Goal: Task Accomplishment & Management: Manage account settings

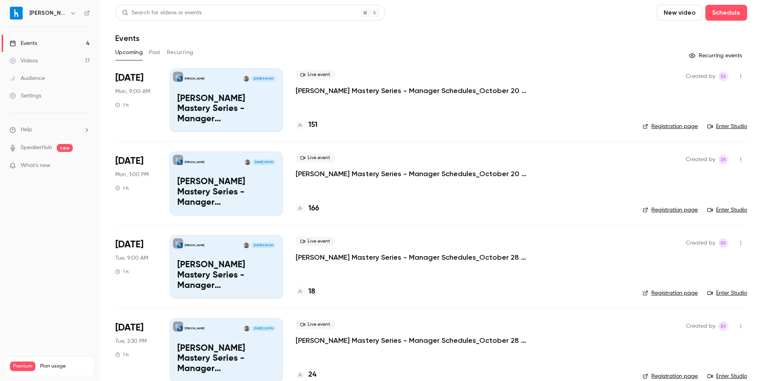
click at [53, 42] on link "Events 4" at bounding box center [49, 43] width 99 height 17
click at [738, 75] on icon "button" at bounding box center [741, 77] width 6 height 6
click at [637, 99] on div at bounding box center [381, 190] width 763 height 381
click at [736, 79] on button "button" at bounding box center [741, 76] width 13 height 13
click at [714, 120] on div "Invite to Studio" at bounding box center [704, 117] width 60 height 8
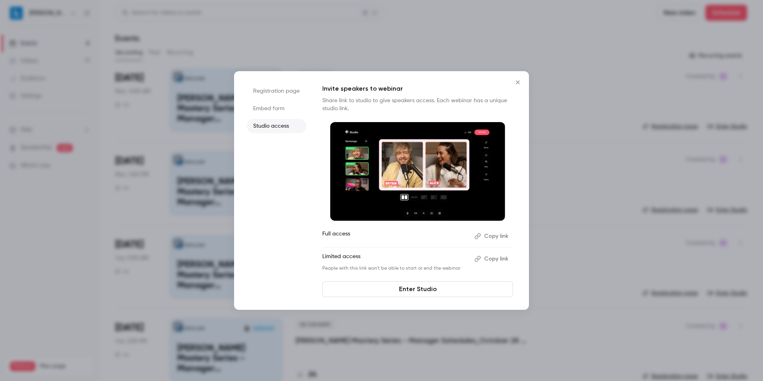
click at [272, 105] on li "Embed form" at bounding box center [277, 108] width 60 height 14
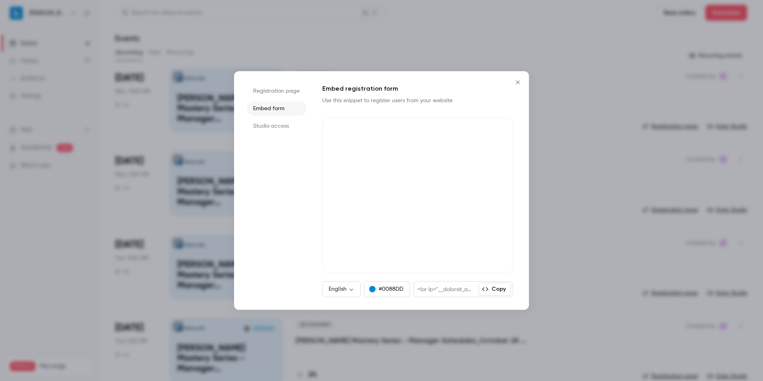
click at [276, 94] on li "Registration page" at bounding box center [277, 91] width 60 height 14
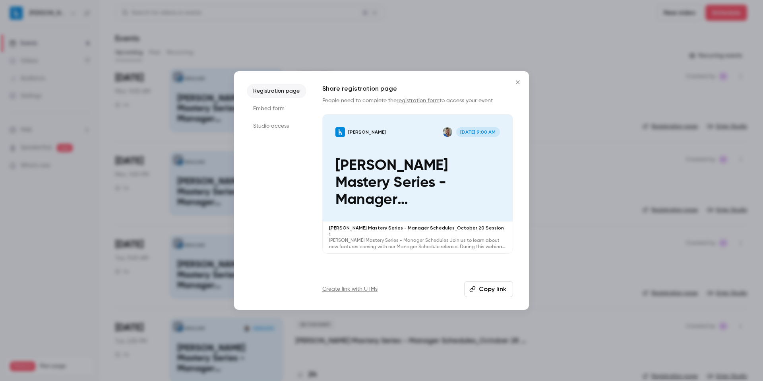
click at [280, 114] on li "Embed form" at bounding box center [277, 108] width 60 height 14
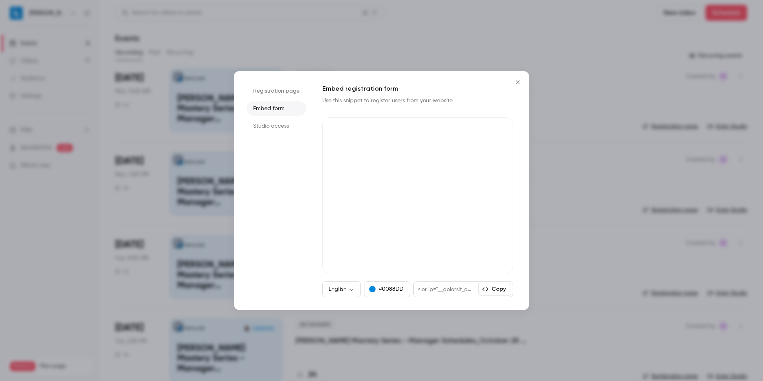
click at [278, 85] on li "Registration page" at bounding box center [277, 91] width 60 height 14
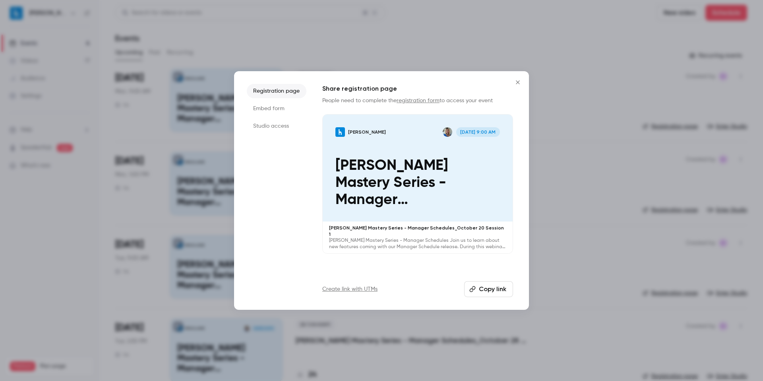
click at [517, 81] on icon "Close" at bounding box center [518, 82] width 4 height 4
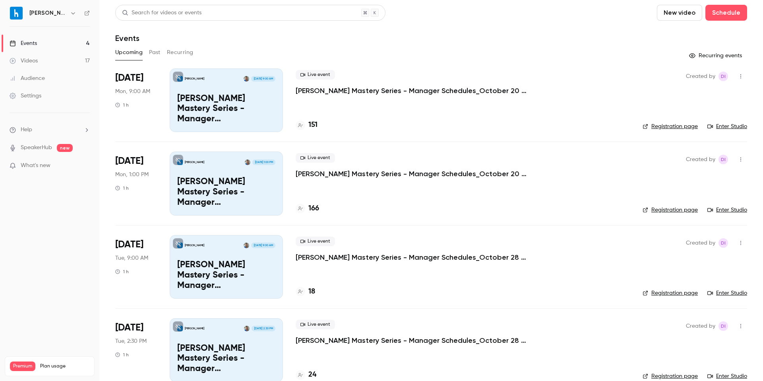
click at [738, 77] on icon "button" at bounding box center [741, 77] width 6 height 6
click at [707, 117] on div "Invite to Studio" at bounding box center [704, 117] width 60 height 8
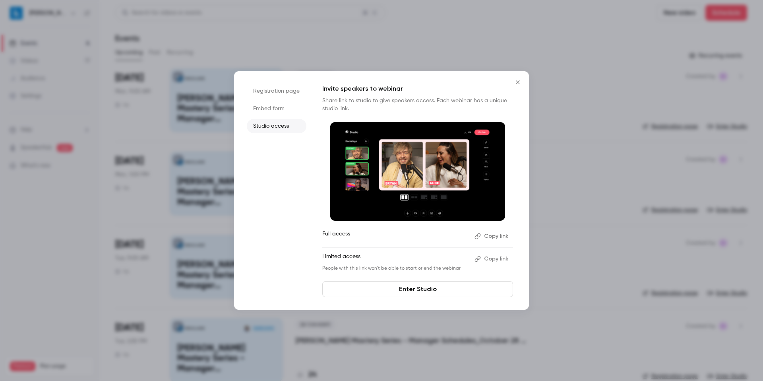
click at [493, 261] on button "Copy link" at bounding box center [493, 258] width 42 height 13
click at [272, 107] on li "Embed form" at bounding box center [277, 108] width 60 height 14
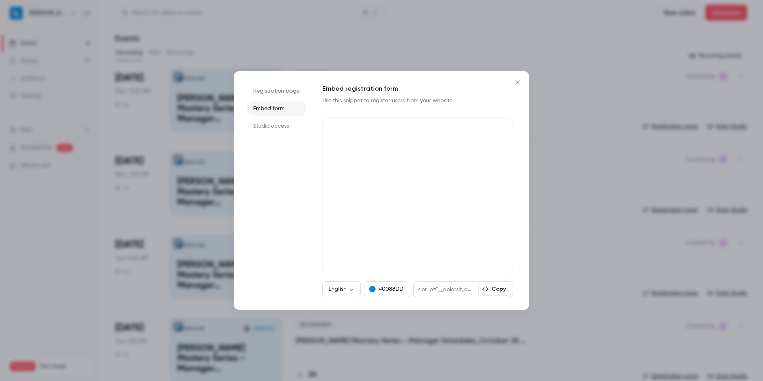
click at [270, 89] on li "Registration page" at bounding box center [277, 91] width 60 height 14
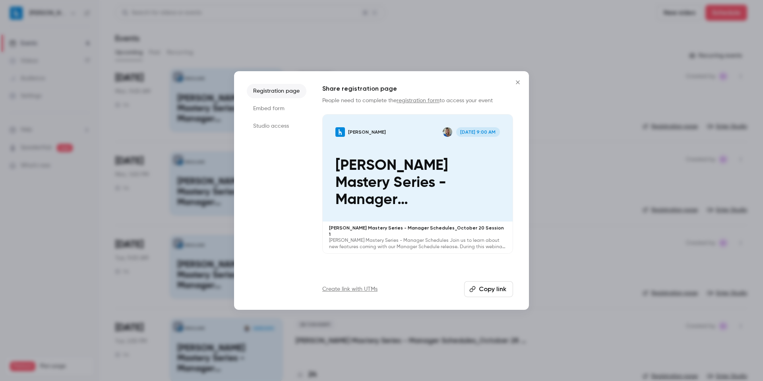
click at [518, 83] on icon "Close" at bounding box center [518, 82] width 10 height 6
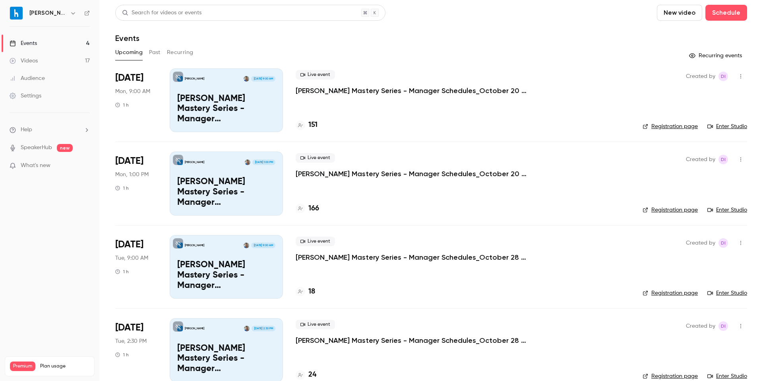
click at [738, 76] on icon "button" at bounding box center [741, 77] width 6 height 6
click at [718, 117] on div "Invite to Studio" at bounding box center [704, 117] width 60 height 8
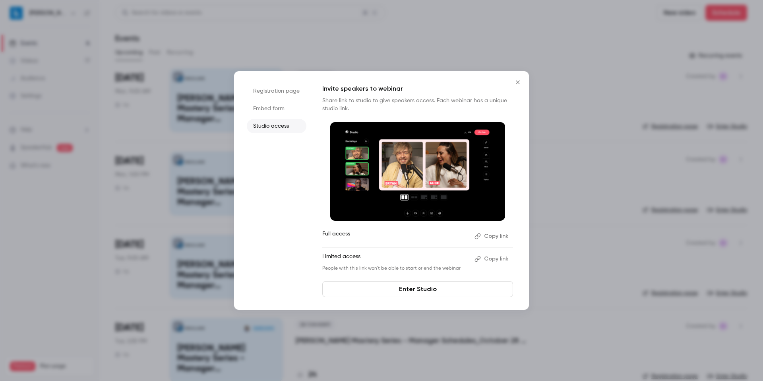
click at [517, 81] on icon "Close" at bounding box center [518, 82] width 10 height 6
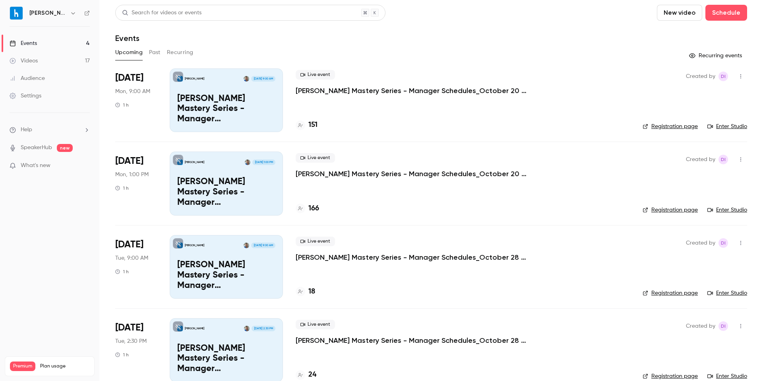
click at [738, 74] on icon "button" at bounding box center [741, 77] width 6 height 6
click at [712, 115] on div "Invite to Studio" at bounding box center [704, 117] width 60 height 8
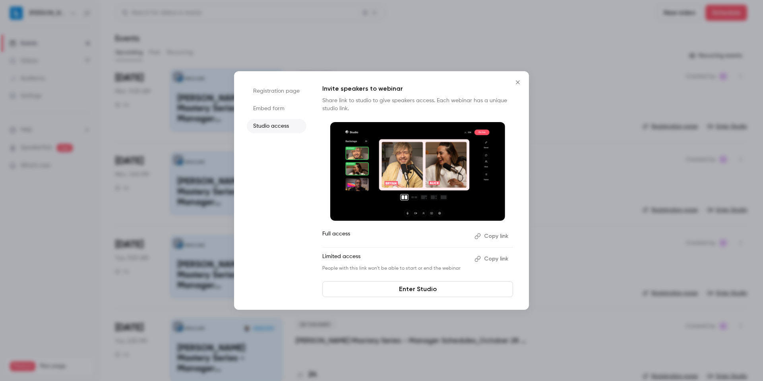
click at [496, 256] on button "Copy link" at bounding box center [493, 258] width 42 height 13
click at [520, 84] on icon "Close" at bounding box center [518, 82] width 10 height 6
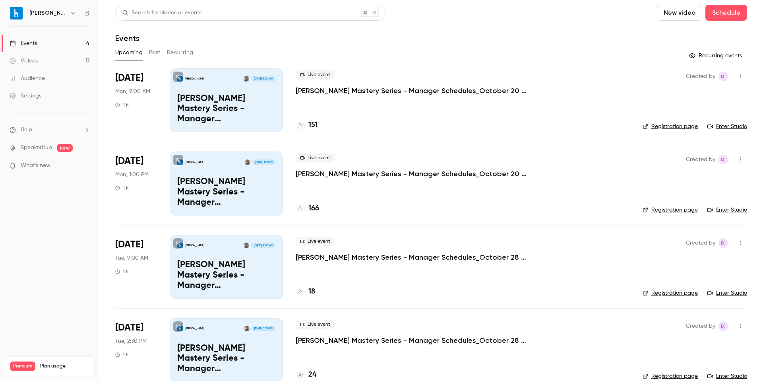
click at [530, 52] on div "Upcoming Past Recurring" at bounding box center [431, 52] width 632 height 13
click at [683, 13] on button "New video" at bounding box center [679, 13] width 45 height 16
click at [607, 37] on div at bounding box center [381, 190] width 763 height 381
click at [718, 13] on button "Schedule" at bounding box center [727, 13] width 42 height 16
click at [710, 38] on div "One time event" at bounding box center [704, 35] width 60 height 8
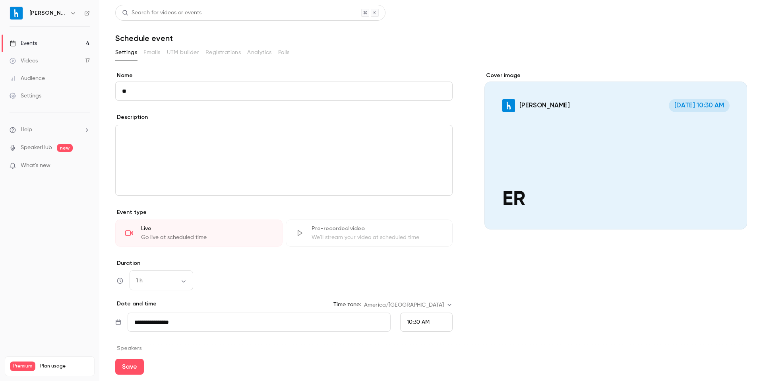
type input "*"
type input "**********"
click at [285, 151] on div "editor" at bounding box center [284, 160] width 337 height 70
click at [264, 264] on label "Duration" at bounding box center [284, 263] width 338 height 8
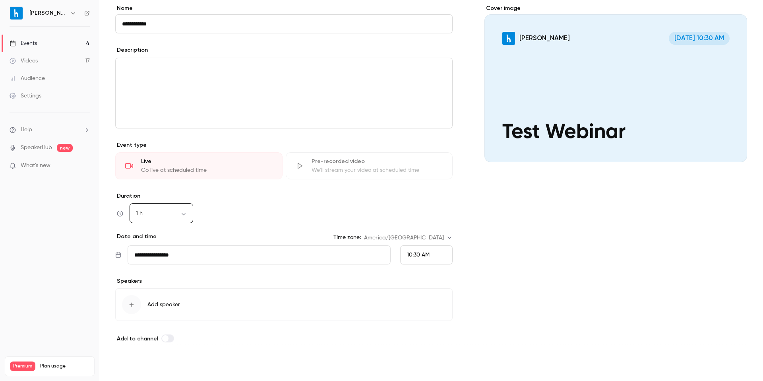
scroll to position [71, 0]
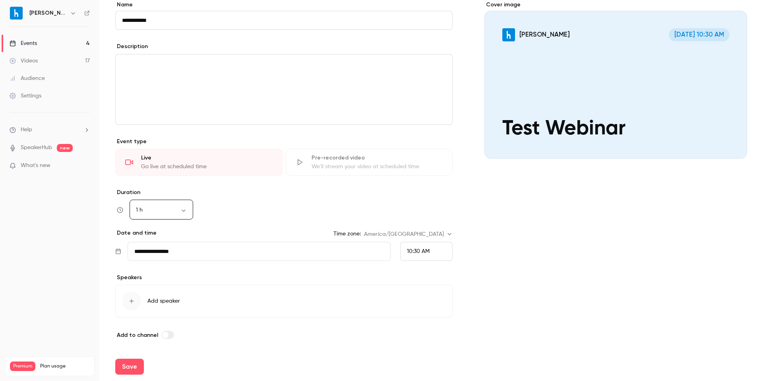
click at [173, 291] on button "Add speaker" at bounding box center [284, 301] width 338 height 33
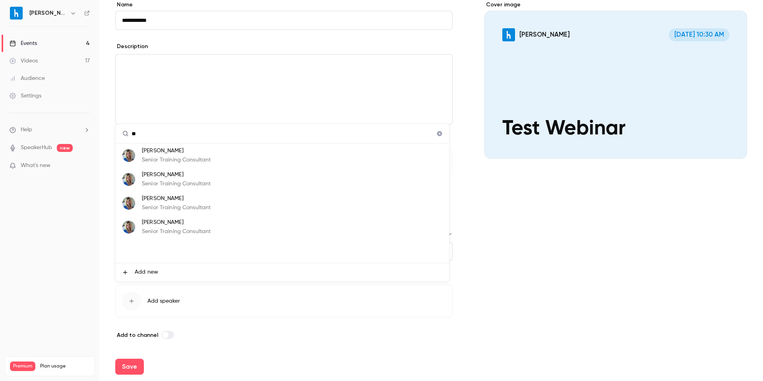
type input "**"
click at [256, 163] on li "Erika Marcus Senior Training Consultant" at bounding box center [283, 156] width 334 height 24
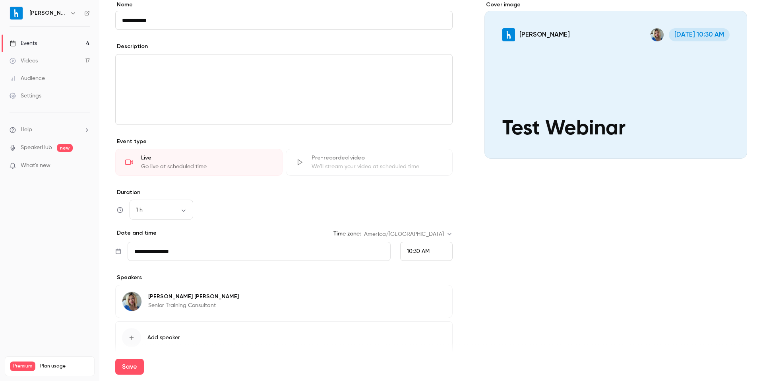
click at [630, 295] on div "Cover image Harri Oct 13, 10:30 AM Test Webinar" at bounding box center [616, 188] width 263 height 375
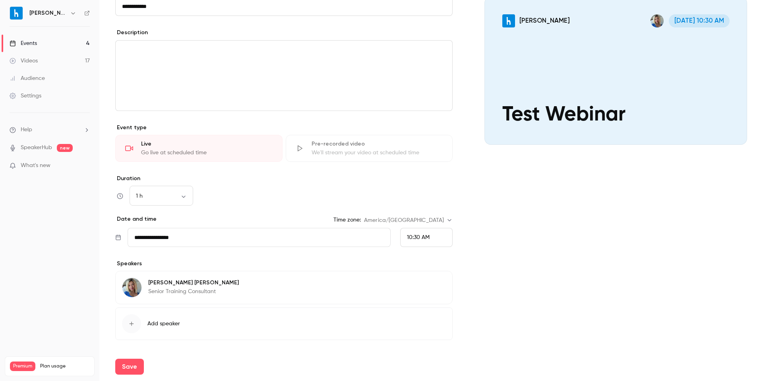
scroll to position [107, 0]
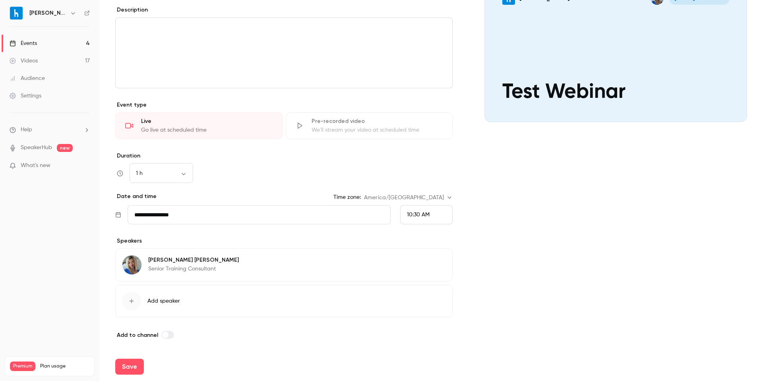
click at [183, 305] on button "Add speaker" at bounding box center [284, 301] width 338 height 33
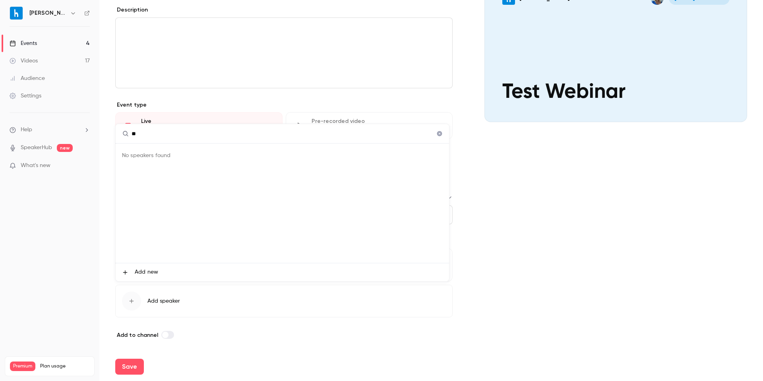
type input "*"
type input "*******"
click at [761, 299] on div at bounding box center [381, 190] width 763 height 381
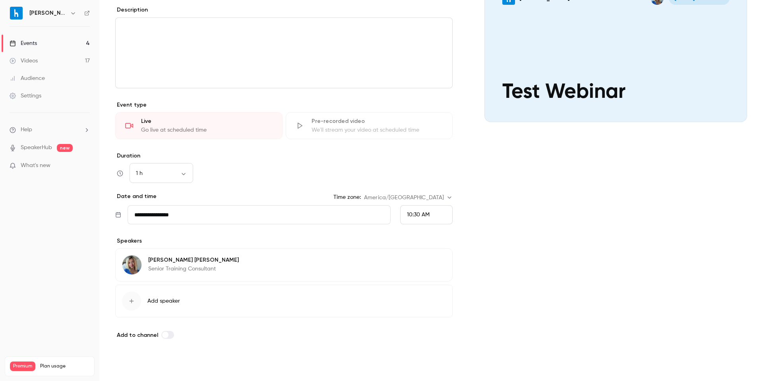
click at [127, 365] on button "Save" at bounding box center [129, 367] width 29 height 16
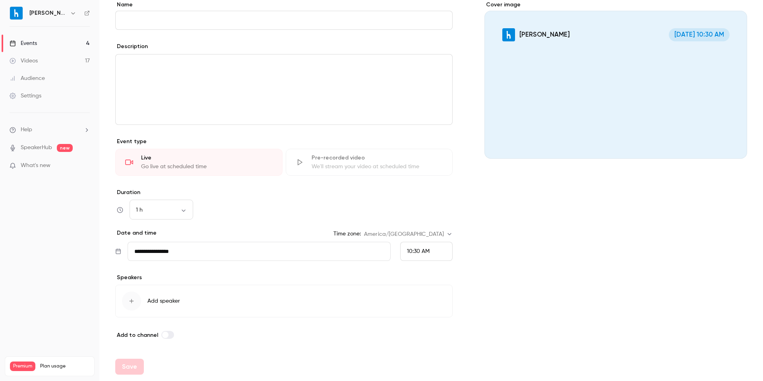
scroll to position [71, 0]
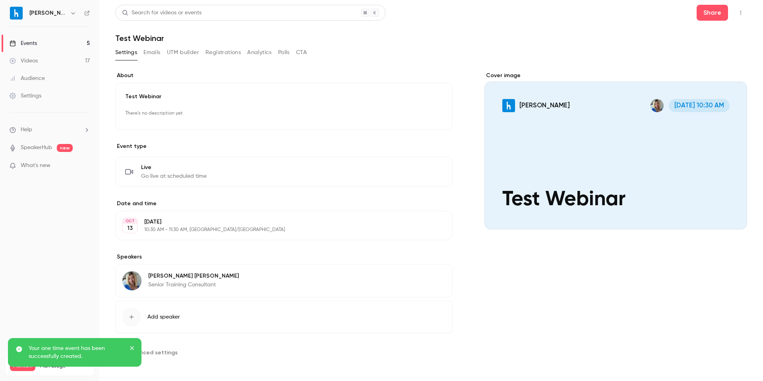
click at [735, 10] on button "button" at bounding box center [741, 12] width 13 height 13
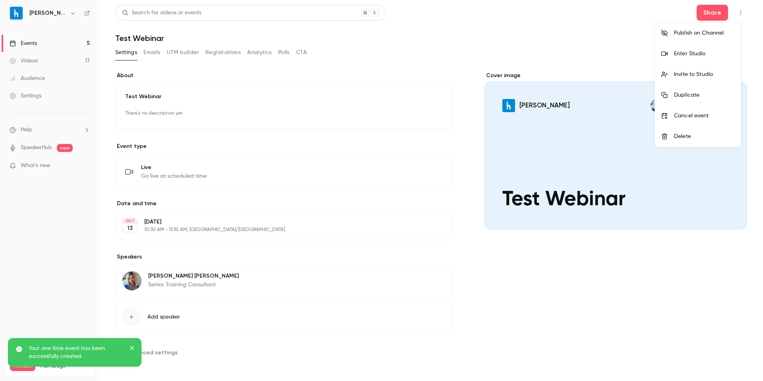
click at [698, 72] on div "Invite to Studio" at bounding box center [704, 74] width 60 height 8
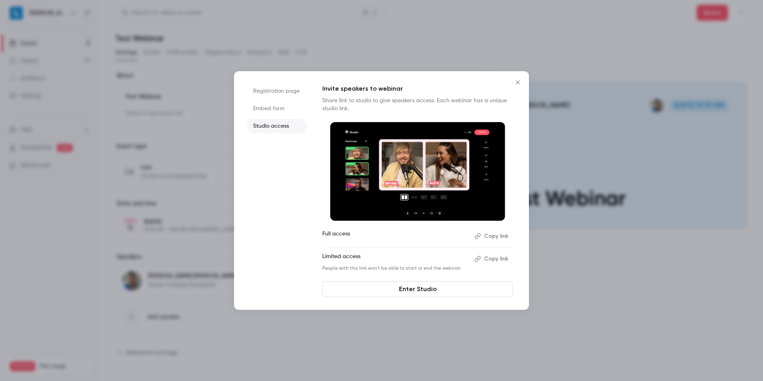
click at [493, 259] on button "Copy link" at bounding box center [493, 258] width 42 height 13
click at [521, 82] on icon "Close" at bounding box center [518, 82] width 10 height 6
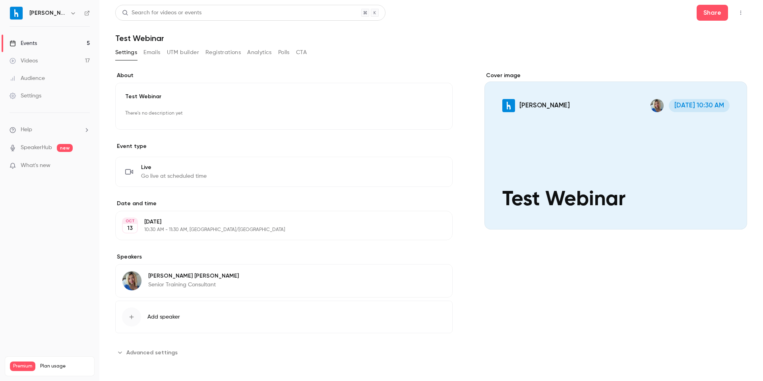
click at [134, 55] on button "Settings" at bounding box center [126, 52] width 22 height 13
click at [195, 101] on div "Test Webinar There's no description yet Edit" at bounding box center [284, 106] width 338 height 47
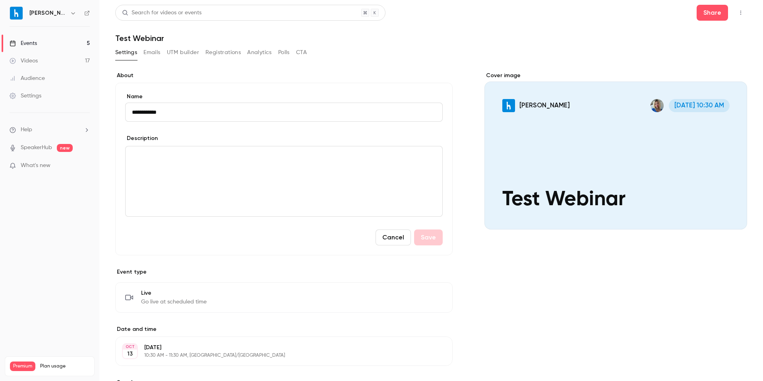
click at [154, 61] on div "Settings Emails UTM builder Registrations Analytics Polls CTA" at bounding box center [211, 54] width 192 height 16
click at [148, 35] on h1 "Test Webinar" at bounding box center [431, 38] width 632 height 10
click at [42, 39] on link "Events 5" at bounding box center [49, 43] width 99 height 17
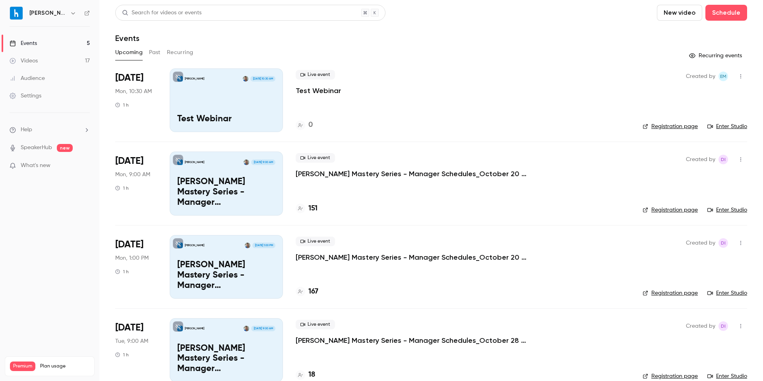
click at [724, 125] on link "Enter Studio" at bounding box center [728, 126] width 40 height 8
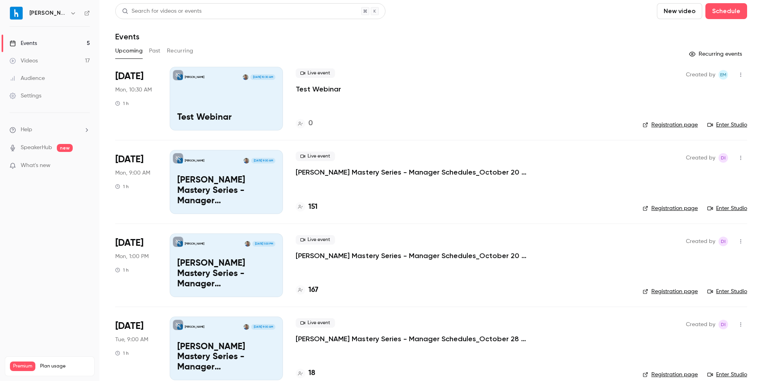
scroll to position [3, 0]
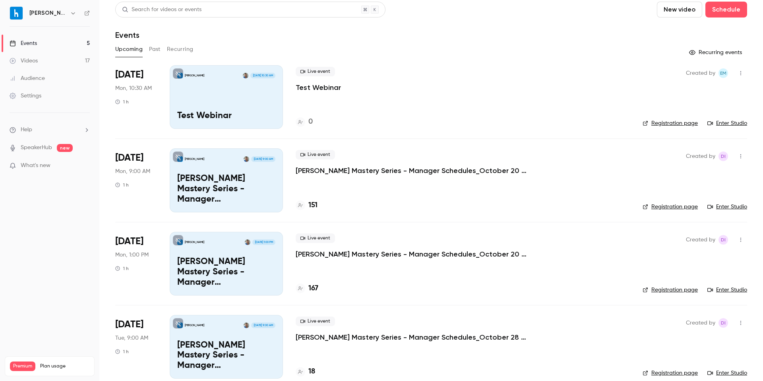
click at [741, 158] on icon "button" at bounding box center [741, 156] width 1 height 4
click at [706, 202] on li "Invite to Studio" at bounding box center [698, 197] width 86 height 21
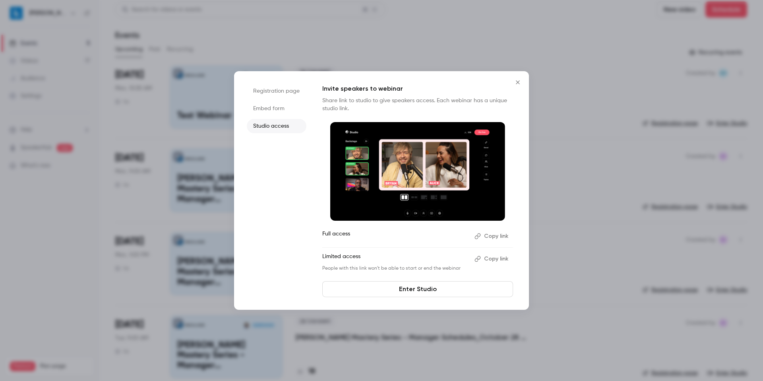
click at [280, 93] on li "Registration page" at bounding box center [277, 91] width 60 height 14
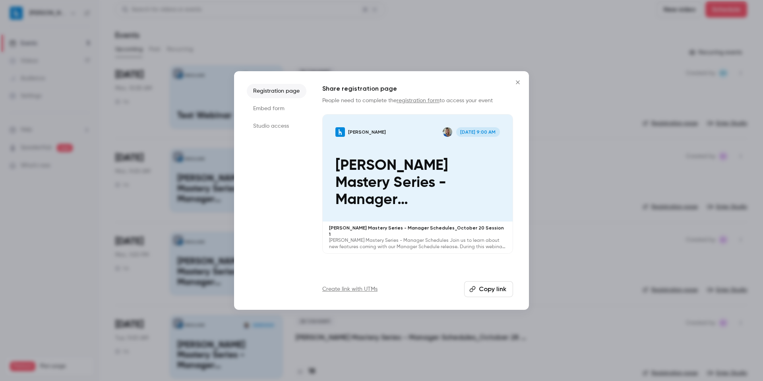
click at [477, 288] on button "Copy link" at bounding box center [488, 289] width 49 height 16
click at [520, 84] on icon "Close" at bounding box center [518, 82] width 10 height 6
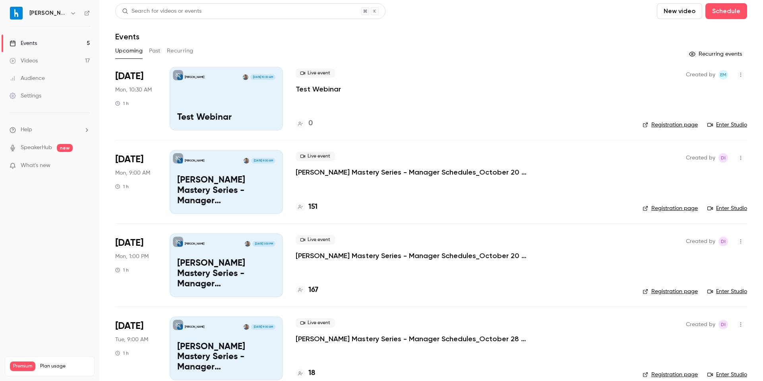
scroll to position [0, 0]
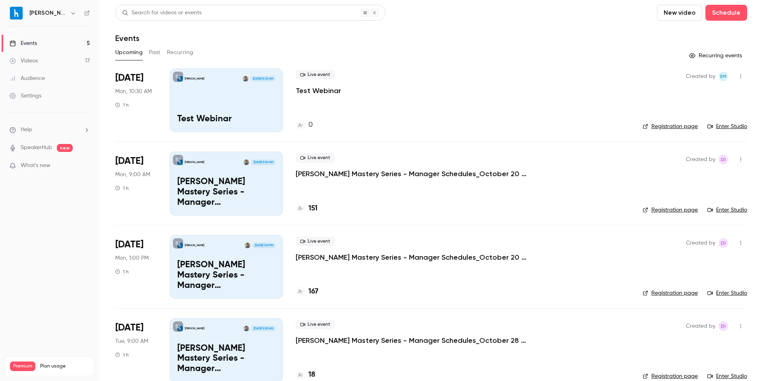
click at [738, 75] on icon "button" at bounding box center [741, 77] width 6 height 6
click at [615, 115] on div at bounding box center [381, 190] width 763 height 381
click at [738, 79] on icon "button" at bounding box center [741, 77] width 6 height 6
click at [696, 115] on div "Invite to Studio" at bounding box center [704, 117] width 60 height 8
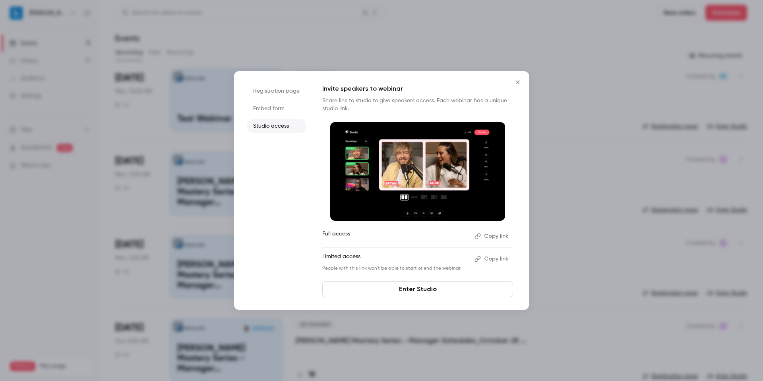
click at [269, 92] on li "Registration page" at bounding box center [277, 91] width 60 height 14
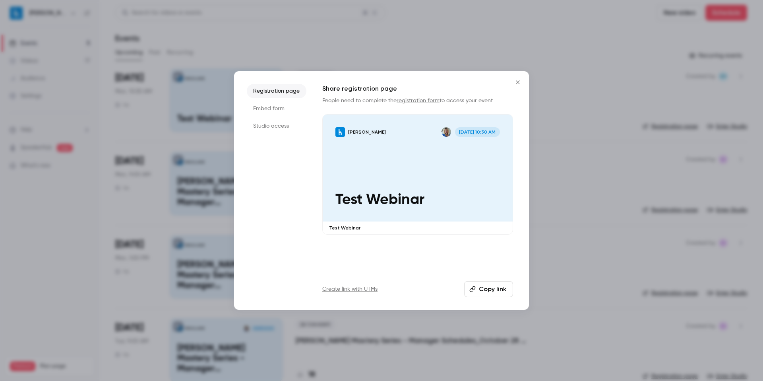
click at [509, 288] on button "Copy link" at bounding box center [488, 289] width 49 height 16
click at [513, 80] on button "Close" at bounding box center [518, 82] width 16 height 16
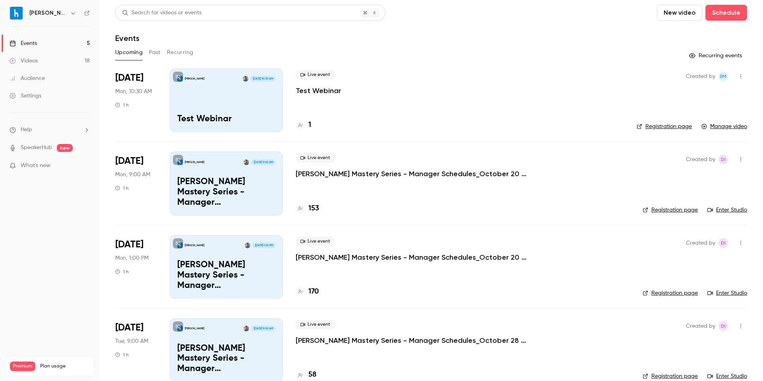
click at [330, 86] on p "Test Webinar" at bounding box center [318, 91] width 45 height 10
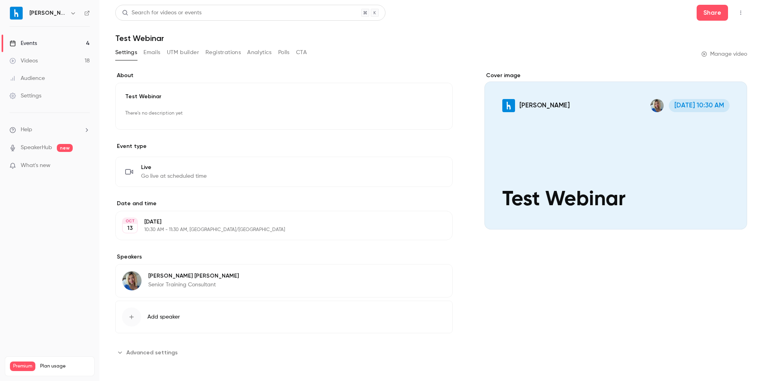
click at [614, 143] on div "Cover image" at bounding box center [616, 151] width 263 height 158
click at [0, 0] on input "Harri Oct 13, 10:30 AM Test Webinar" at bounding box center [0, 0] width 0 height 0
click at [723, 68] on div "**********" at bounding box center [431, 220] width 632 height 316
click at [44, 38] on link "Events 4" at bounding box center [49, 43] width 99 height 17
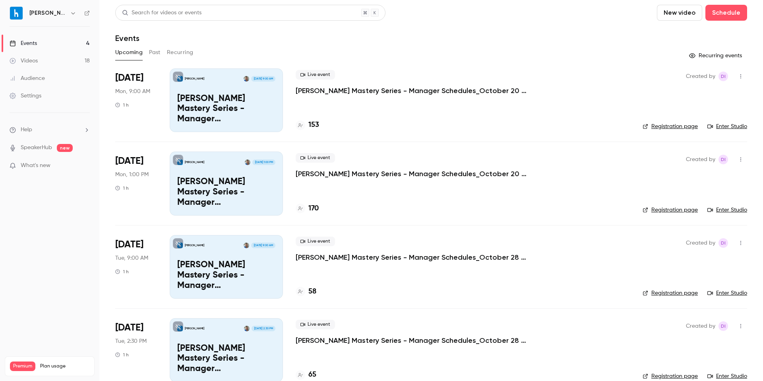
click at [149, 49] on button "Past" at bounding box center [155, 52] width 12 height 13
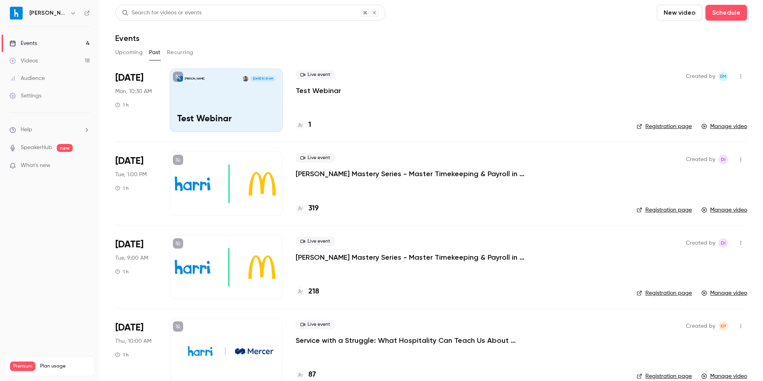
click at [228, 87] on div "Harri Oct 13, 10:30 AM Test Webinar" at bounding box center [226, 100] width 113 height 64
click at [125, 51] on button "Upcoming" at bounding box center [128, 52] width 27 height 13
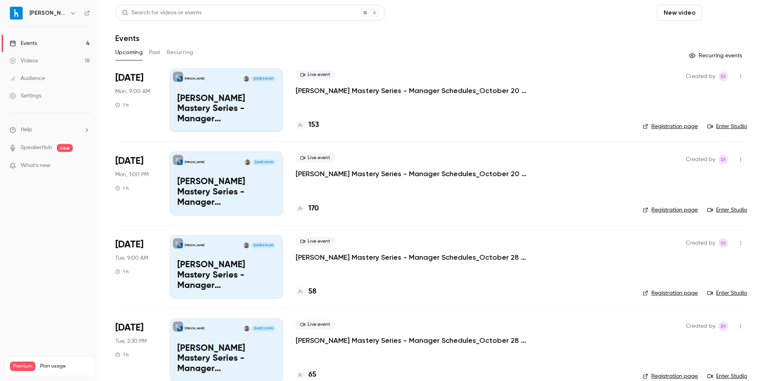
click at [735, 15] on button "Schedule" at bounding box center [727, 13] width 42 height 16
click at [704, 32] on div "One time event" at bounding box center [704, 35] width 60 height 8
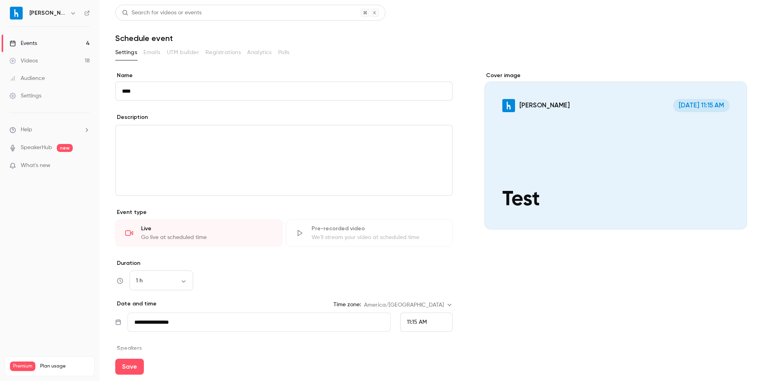
type input "****"
click at [330, 275] on div "1 h ** ​" at bounding box center [284, 280] width 338 height 19
click at [126, 367] on button "Save" at bounding box center [129, 367] width 29 height 16
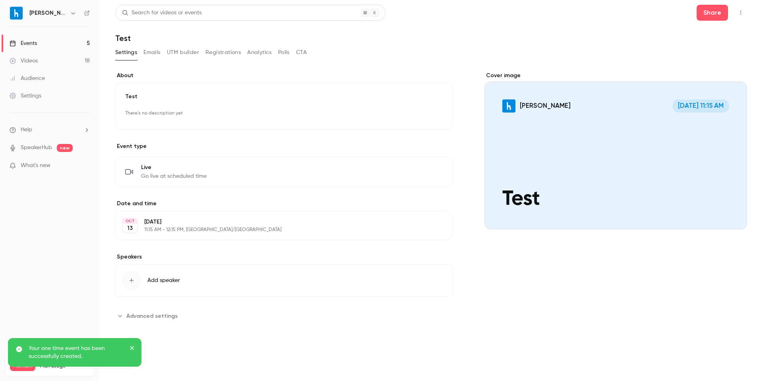
click at [201, 174] on span "Go live at scheduled time" at bounding box center [174, 176] width 66 height 8
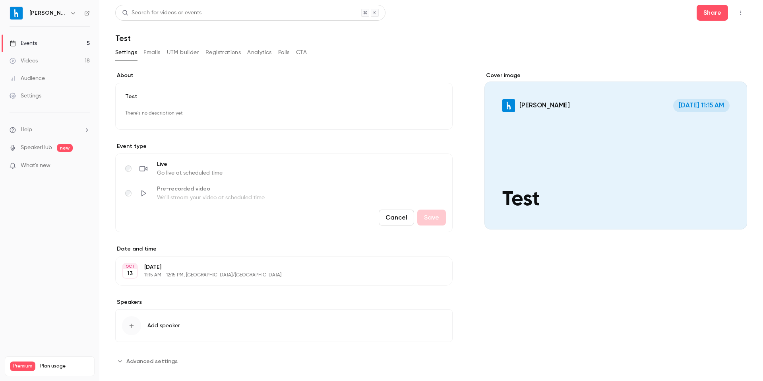
click at [201, 174] on span "Go live at scheduled time" at bounding box center [190, 173] width 66 height 8
click at [130, 52] on button "Settings" at bounding box center [126, 52] width 22 height 13
click at [58, 45] on link "Events 5" at bounding box center [49, 43] width 99 height 17
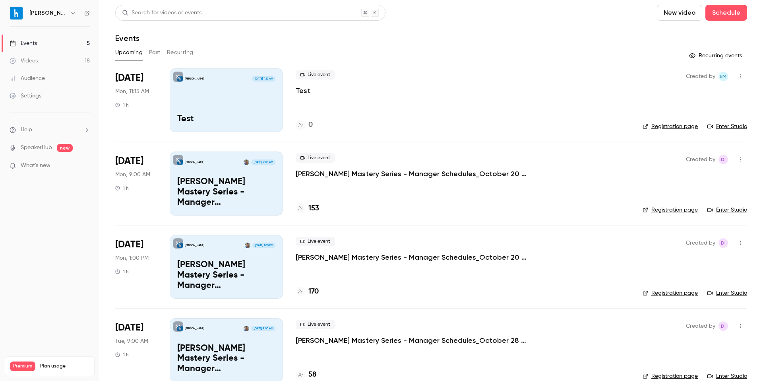
click at [735, 127] on link "Enter Studio" at bounding box center [728, 126] width 40 height 8
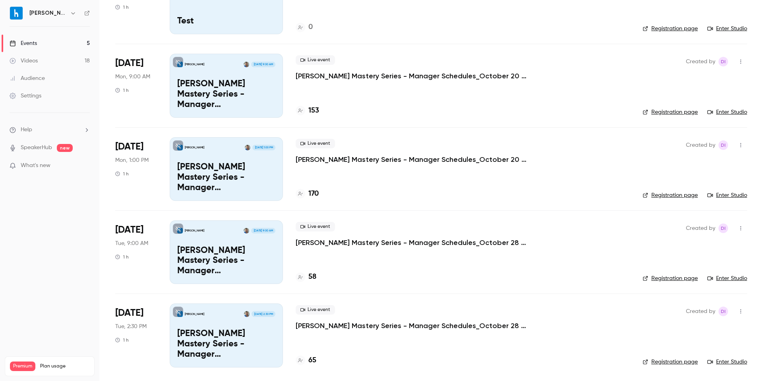
scroll to position [99, 0]
